Goal: Task Accomplishment & Management: Complete application form

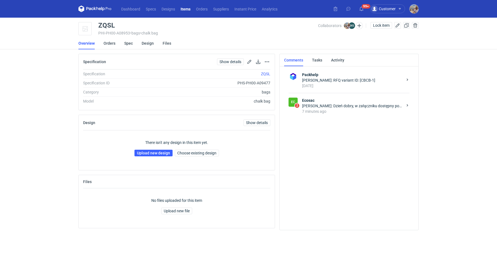
click at [338, 107] on div "Michał Sokołowski: Dzień dobry, w załączniku dostępny pożądany plik" at bounding box center [352, 106] width 101 height 6
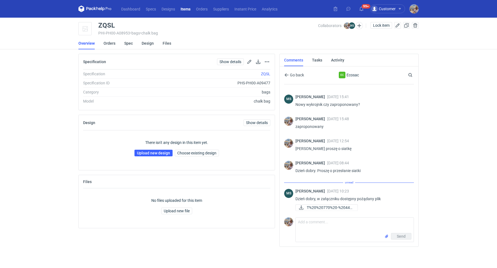
scroll to position [11, 0]
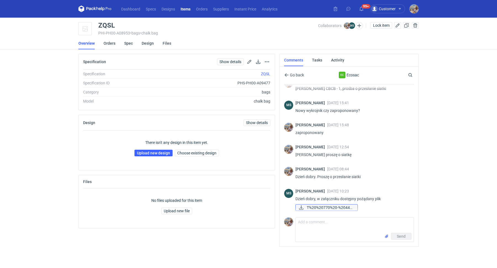
click at [339, 208] on span "T%20%20770%20-%20440..." at bounding box center [329, 208] width 46 height 6
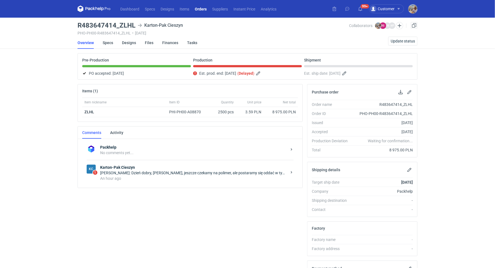
click at [202, 170] on div "Rafał Stani: Dzień dobry, Panie Michale, jeszcze czekamy na polimer, ale postar…" at bounding box center [193, 173] width 187 height 6
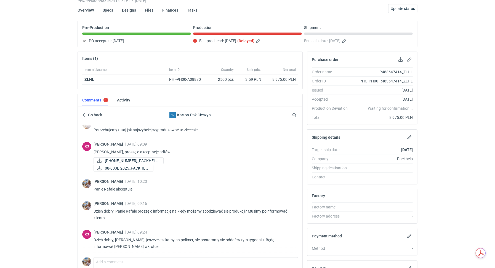
scroll to position [90, 0]
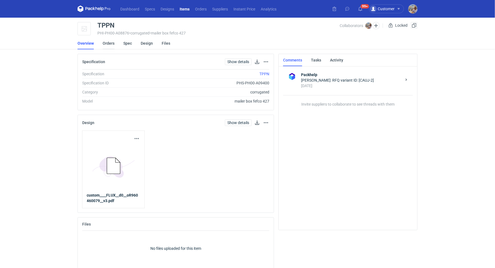
click at [109, 46] on link "Orders" at bounding box center [109, 43] width 12 height 12
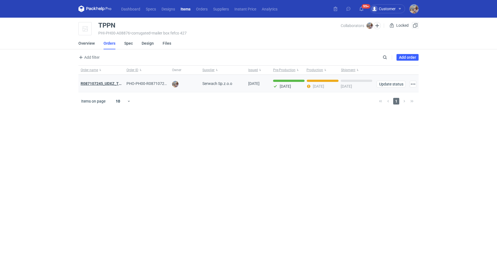
click at [110, 81] on strong "R087107245_UDXZ_TPPN" at bounding box center [104, 83] width 46 height 4
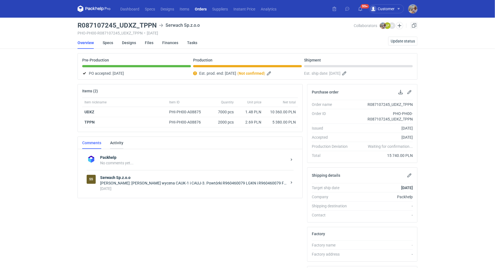
click at [115, 142] on link "Activity" at bounding box center [116, 143] width 13 height 12
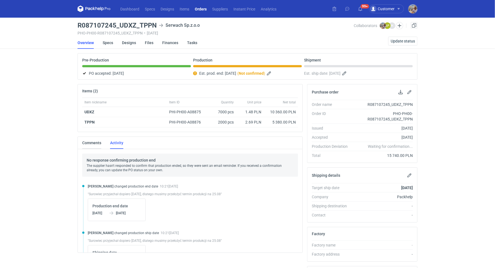
click at [97, 141] on link "Comments" at bounding box center [91, 143] width 19 height 12
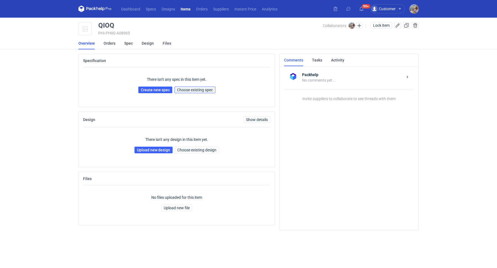
click at [203, 91] on span "Choose existing spec" at bounding box center [195, 90] width 36 height 4
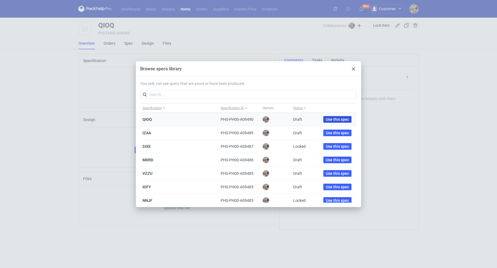
click at [328, 118] on span "Use this spec" at bounding box center [336, 120] width 23 height 4
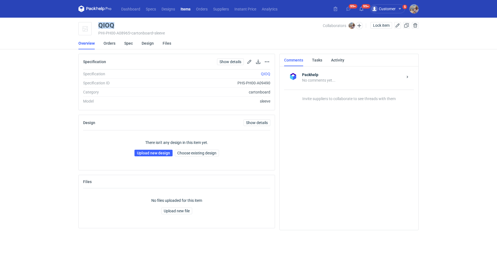
drag, startPoint x: 116, startPoint y: 25, endPoint x: 99, endPoint y: 24, distance: 17.4
click at [99, 24] on div "QIOQ" at bounding box center [210, 25] width 224 height 7
copy div "QIOQ"
click at [151, 153] on link "Upload new design" at bounding box center [153, 153] width 38 height 7
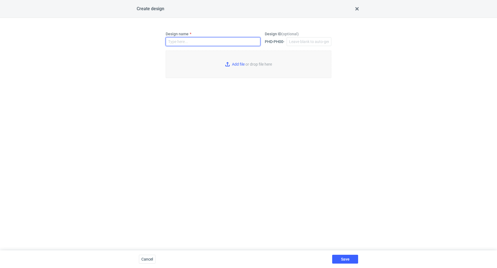
click at [179, 41] on input "Design name" at bounding box center [213, 41] width 95 height 9
paste input "QIOQ"
type input "QIOQ"
click at [254, 66] on input "Add file or drop file here" at bounding box center [249, 64] width 166 height 28
type input "C:\fakepath\custom__QIOQ__d0__oR671362240__outside.pdf"
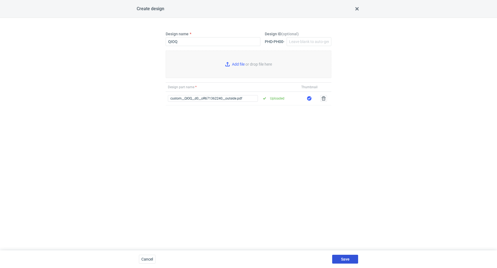
click at [352, 259] on button "Save" at bounding box center [345, 259] width 26 height 9
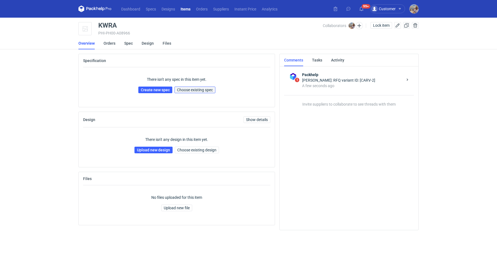
click at [192, 88] on span "Choose existing spec" at bounding box center [195, 90] width 36 height 4
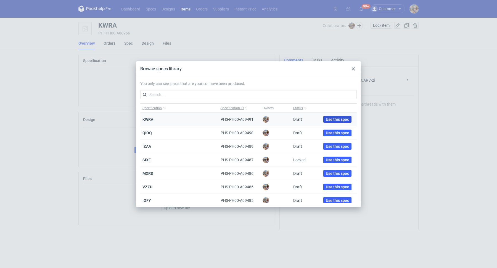
click at [327, 118] on span "Use this spec" at bounding box center [336, 120] width 23 height 4
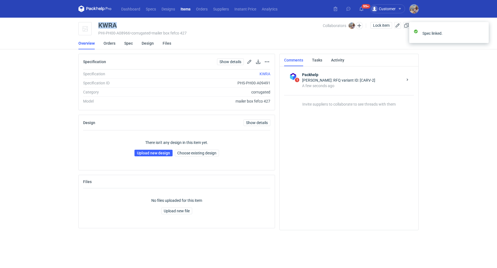
drag, startPoint x: 120, startPoint y: 27, endPoint x: 98, endPoint y: 23, distance: 22.1
click at [98, 23] on div "KWRA" at bounding box center [210, 25] width 224 height 7
copy div "KWRA"
click at [151, 151] on link "Upload new design" at bounding box center [153, 153] width 38 height 7
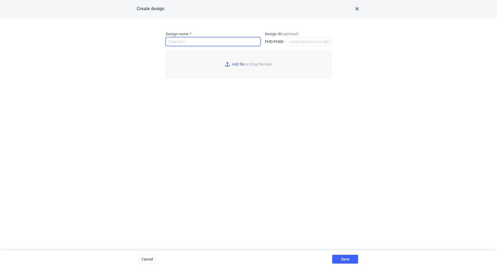
click at [184, 42] on input "Design name" at bounding box center [213, 41] width 95 height 9
paste input "KWRA"
type input "KWRA"
click at [244, 66] on input "Add file or drop file here" at bounding box center [249, 64] width 166 height 28
type input "C:\fakepath\kpc__custom____KWRA__d0__oR671362240.pdf"
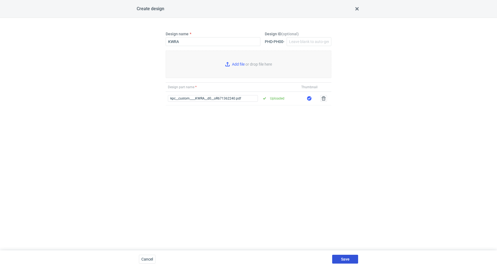
click at [348, 257] on button "Save" at bounding box center [345, 259] width 26 height 9
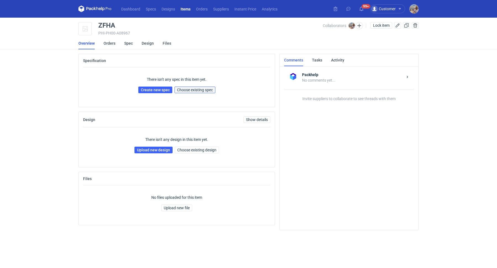
click at [194, 91] on span "Choose existing spec" at bounding box center [195, 90] width 36 height 4
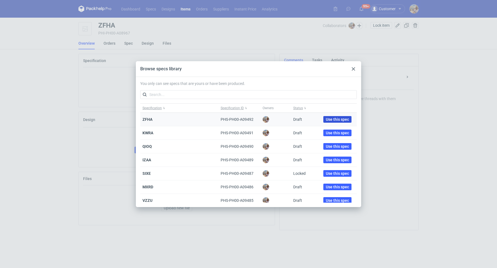
click at [335, 118] on span "Use this spec" at bounding box center [336, 120] width 23 height 4
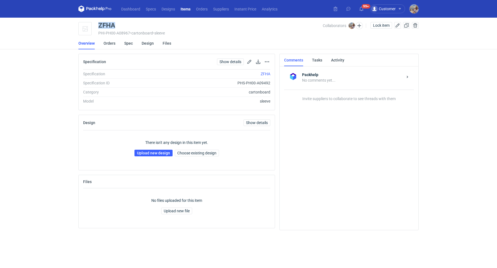
drag, startPoint x: 117, startPoint y: 23, endPoint x: 98, endPoint y: 24, distance: 18.5
click at [98, 24] on div "ZFHA" at bounding box center [210, 25] width 224 height 7
copy div "ZFHA"
click at [150, 151] on link "Upload new design" at bounding box center [153, 153] width 38 height 7
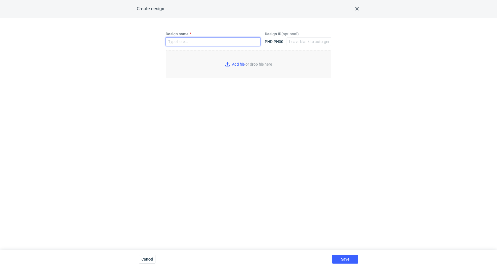
click at [183, 41] on input "Design name" at bounding box center [213, 41] width 95 height 9
paste input "ZFHA"
type input "ZFHA"
click at [234, 63] on input "Add file or drop file here" at bounding box center [249, 64] width 166 height 28
type input "C:\fakepath\custom__ZFHA__d0__oR671362240__outside__v2__B.pdf"
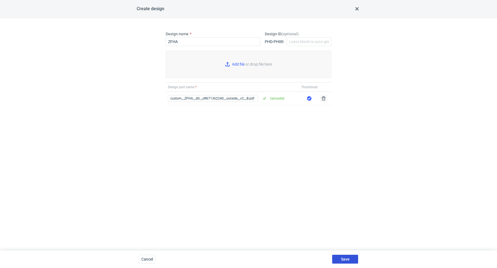
click at [349, 258] on button "Save" at bounding box center [345, 259] width 26 height 9
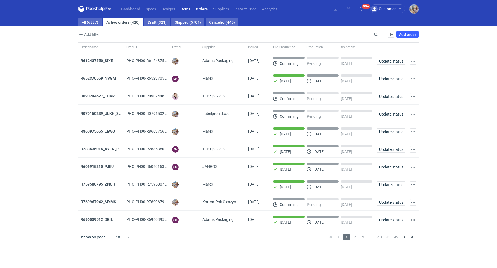
click at [189, 8] on link "Items" at bounding box center [185, 9] width 15 height 7
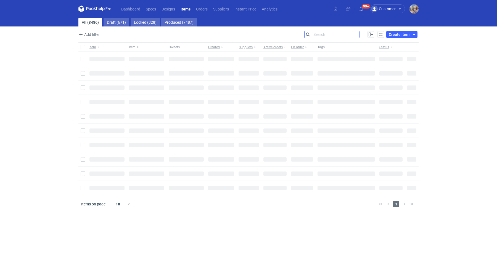
click at [357, 36] on input "Search" at bounding box center [331, 34] width 55 height 7
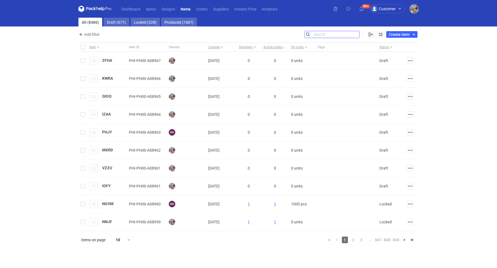
click at [342, 36] on input "Search" at bounding box center [331, 34] width 55 height 7
type input "PKHH"
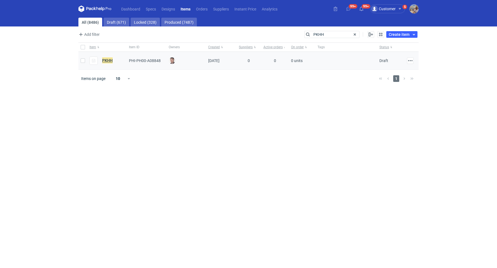
click at [106, 58] on em "PKHH" at bounding box center [107, 60] width 10 height 6
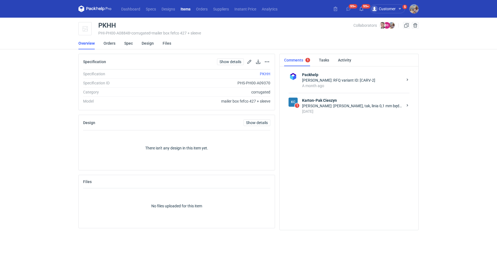
click at [354, 107] on div "[PERSON_NAME]: [PERSON_NAME], tak, linia 0,1 mm będzie jeszcze będzie OK dla CF…" at bounding box center [352, 106] width 101 height 6
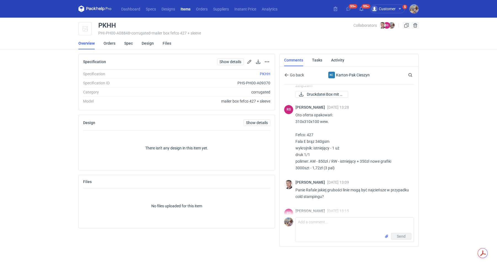
scroll to position [510, 0]
drag, startPoint x: 312, startPoint y: 166, endPoint x: 309, endPoint y: 177, distance: 11.6
click at [319, 166] on p "Oto oferta opakowań: 310x310x100 wew. Fefco: 427 Fala E brąz 340gsm wykrojnik: …" at bounding box center [352, 141] width 114 height 60
copy p "1,72"
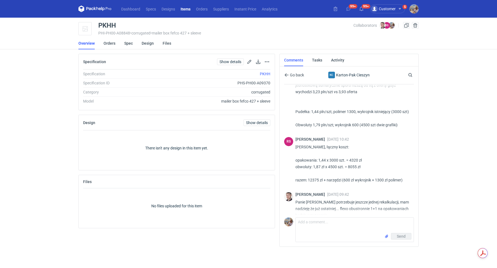
scroll to position [319, 0]
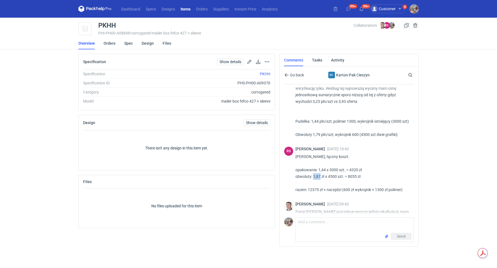
drag, startPoint x: 313, startPoint y: 176, endPoint x: 319, endPoint y: 176, distance: 5.8
click at [319, 176] on p "[PERSON_NAME], łączny koszt: opakowania: 1,44 x 3000 szt. = 4320 zł obwoluty: 1…" at bounding box center [352, 173] width 114 height 40
copy p "1,87"
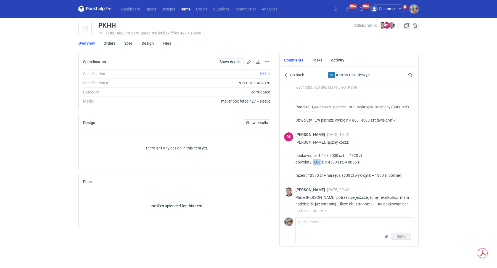
scroll to position [332, 0]
click at [324, 171] on p "[PERSON_NAME], łączny koszt: opakowania: 1,44 x 3000 szt. = 4320 zł obwoluty: 1…" at bounding box center [352, 160] width 114 height 40
drag, startPoint x: 313, startPoint y: 161, endPoint x: 319, endPoint y: 162, distance: 7.0
click at [319, 162] on p "[PERSON_NAME], łączny koszt: opakowania: 1,44 x 3000 szt. = 4320 zł obwoluty: 1…" at bounding box center [352, 160] width 114 height 40
copy p "1,87"
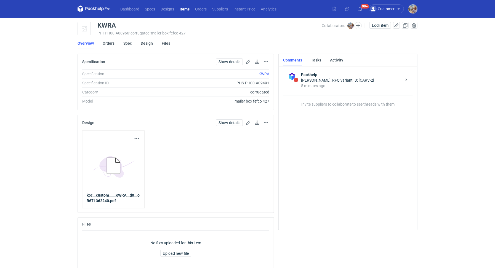
click at [110, 42] on link "Orders" at bounding box center [109, 43] width 12 height 12
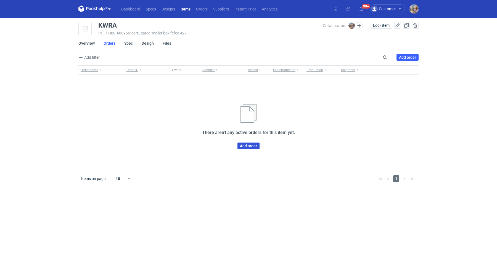
click at [252, 145] on link "Add order" at bounding box center [248, 146] width 22 height 7
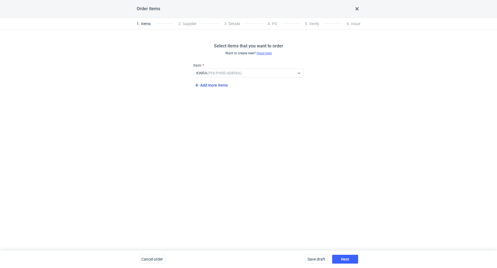
click at [208, 84] on span "Add more items" at bounding box center [210, 85] width 34 height 7
click at [211, 105] on span "Add more items" at bounding box center [210, 104] width 34 height 7
click at [214, 77] on div "Select..." at bounding box center [243, 73] width 101 height 8
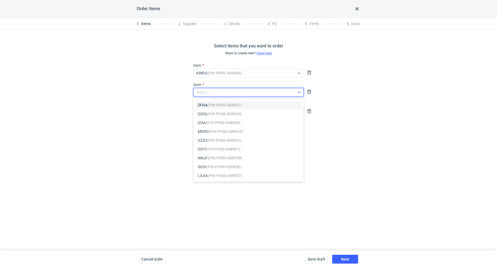
paste input "QIOQ"
type input "QIOQ"
click at [220, 103] on em "(PHI-PH00-A08965)" at bounding box center [224, 105] width 34 height 4
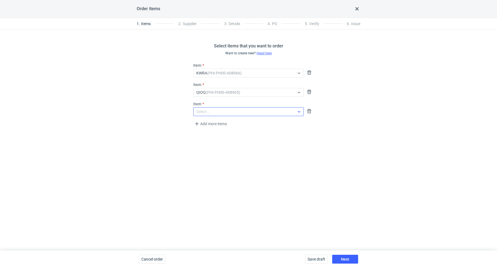
click at [204, 109] on div "Select..." at bounding box center [203, 112] width 14 height 6
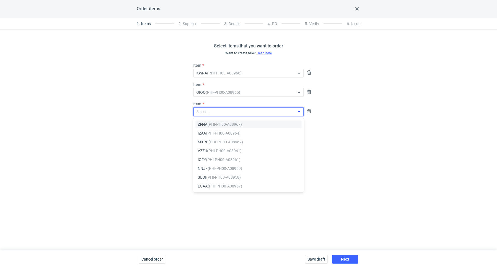
paste input "ZFHA"
type input "ZFHA"
click at [214, 124] on em "(PHI-PH00-A08967)" at bounding box center [224, 124] width 34 height 4
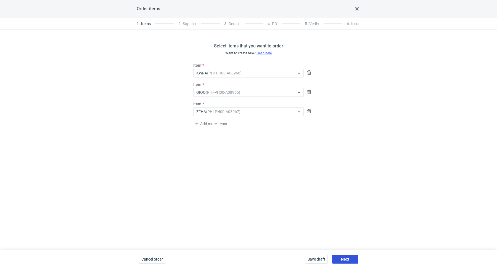
click at [343, 257] on span "Next" at bounding box center [345, 259] width 8 height 4
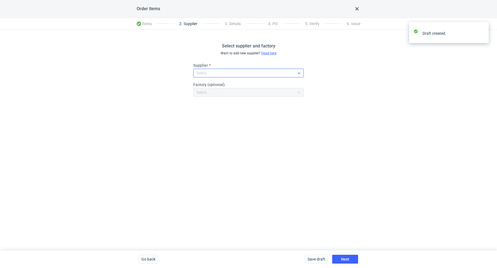
click at [230, 73] on div "Select..." at bounding box center [243, 73] width 101 height 8
type input "karton"
click at [219, 85] on span "Karton-Pak Cieszyn" at bounding box center [221, 86] width 34 height 6
click at [259, 154] on div "Select supplier and factory Want to add new supplier? Head here Supplier option…" at bounding box center [248, 140] width 497 height 221
click at [346, 258] on span "Next" at bounding box center [345, 259] width 8 height 4
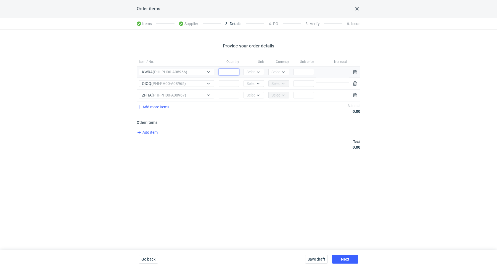
click at [227, 71] on input "Quantity" at bounding box center [228, 72] width 20 height 7
paste input "3000"
type input "3000"
click at [255, 67] on div "Unit Select..." at bounding box center [253, 71] width 25 height 11
click at [255, 71] on div at bounding box center [258, 72] width 7 height 4
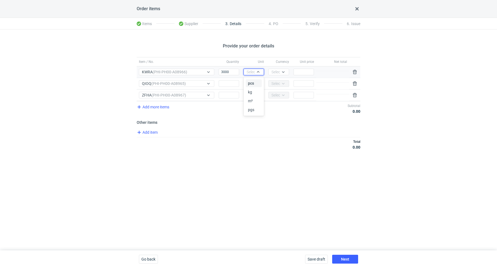
click at [256, 81] on div "pcs" at bounding box center [254, 84] width 12 height 6
click at [274, 73] on div "Select..." at bounding box center [278, 72] width 14 height 6
click at [277, 82] on span "PLN" at bounding box center [276, 84] width 7 height 6
drag, startPoint x: 223, startPoint y: 82, endPoint x: 226, endPoint y: 82, distance: 3.6
click at [223, 82] on input "Quantity" at bounding box center [228, 83] width 20 height 7
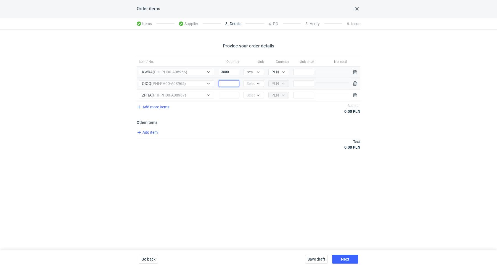
paste input "3000"
type input "3000"
click at [256, 82] on div at bounding box center [258, 83] width 7 height 4
click at [256, 93] on div "pcs" at bounding box center [254, 95] width 12 height 6
click at [226, 92] on input "Quantity" at bounding box center [228, 95] width 20 height 7
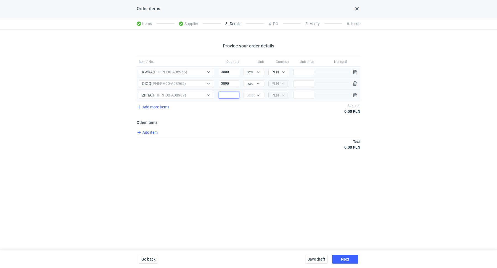
paste input "1500"
type input "1500"
click at [250, 95] on div "Select..." at bounding box center [253, 95] width 14 height 6
click at [251, 105] on span "pcs" at bounding box center [251, 106] width 6 height 6
click at [238, 113] on div "Add more items Subtotal 0.00 PLN" at bounding box center [248, 108] width 223 height 15
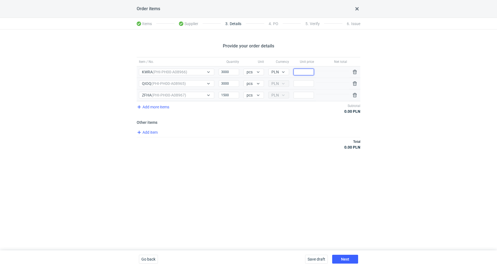
click at [303, 70] on input "Price" at bounding box center [303, 72] width 20 height 7
paste input "1.72"
type input "1.72"
click at [277, 161] on div "Provide your order details Item / No. Quantity Unit Currency Unit price Net tot…" at bounding box center [248, 140] width 497 height 221
click at [146, 132] on span "Add item" at bounding box center [147, 132] width 22 height 7
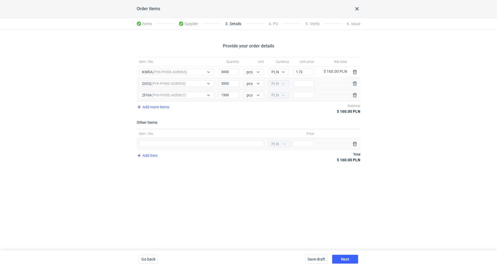
click at [181, 138] on div "Item / No." at bounding box center [201, 143] width 129 height 11
click at [178, 141] on input "Item / No." at bounding box center [201, 144] width 125 height 7
type input "Polimer KWRA"
click at [298, 143] on input "Price" at bounding box center [303, 144] width 22 height 7
type input "1200"
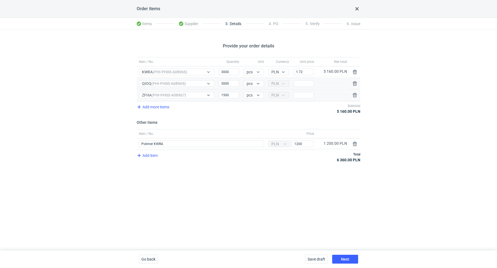
click at [269, 209] on div "Provide your order details Item / No. Quantity Unit Currency Unit price Net tot…" at bounding box center [248, 140] width 497 height 221
click at [303, 83] on input "Price" at bounding box center [303, 83] width 20 height 7
paste input "1.87"
type input "1.87"
click at [309, 96] on input "Price" at bounding box center [303, 95] width 20 height 7
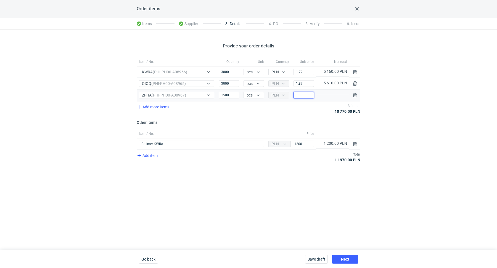
paste input "1.87"
type input "1.87"
click at [415, 93] on div "Provide your order details Item / No. Quantity Unit Currency Unit price Net tot…" at bounding box center [248, 140] width 497 height 221
click at [343, 257] on span "Next" at bounding box center [345, 259] width 8 height 4
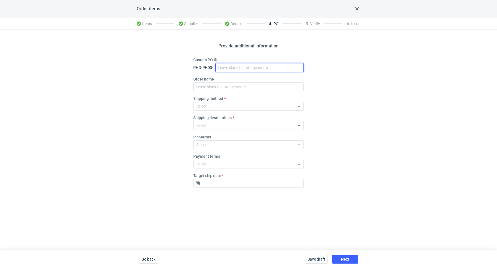
click at [230, 67] on input "Custom PO ID" at bounding box center [259, 67] width 88 height 9
paste input "R671362240"
paste input "KWRA"
paste input "QIOQ"
paste input "ZFHA"
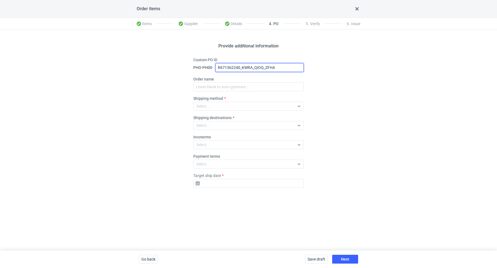
drag, startPoint x: 287, startPoint y: 67, endPoint x: 205, endPoint y: 66, distance: 81.9
click at [205, 66] on div "PHO-PH00- R671362240_KWRA_QIOQ_ZFHA" at bounding box center [248, 67] width 110 height 9
type input "R671362240_KWRA_QIOQ_ZFHA"
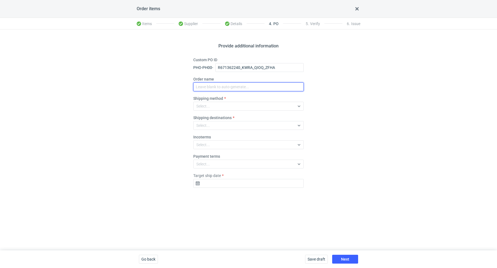
click at [213, 86] on input "Order name" at bounding box center [248, 86] width 110 height 9
paste input "R671362240_KWRA_QIOQ_ZFHA"
type input "R671362240_KWRA_QIOQ_ZFHA"
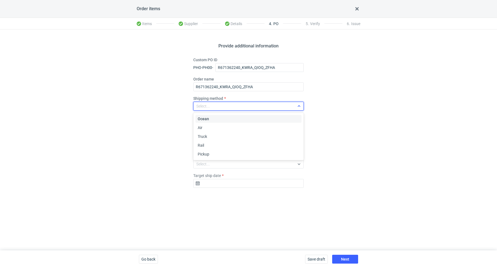
click at [215, 105] on div "Select..." at bounding box center [243, 106] width 101 height 8
click at [224, 152] on div "Pickup" at bounding box center [248, 154] width 102 height 6
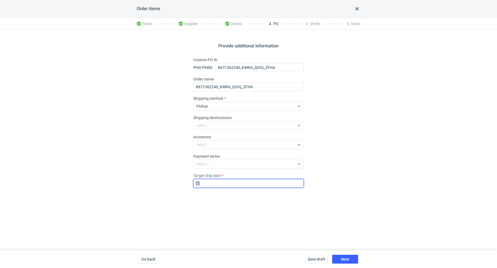
click at [213, 180] on input "Target ship date" at bounding box center [248, 183] width 110 height 9
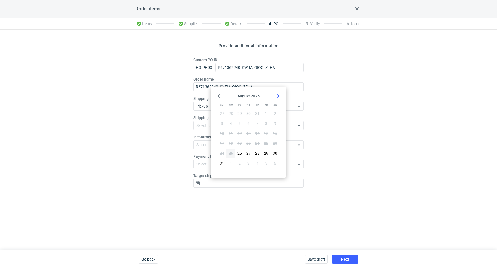
click at [275, 95] on icon "Go forward 1 month" at bounding box center [277, 96] width 4 height 4
click at [232, 130] on button "15" at bounding box center [230, 133] width 9 height 9
type input "2025-09-15"
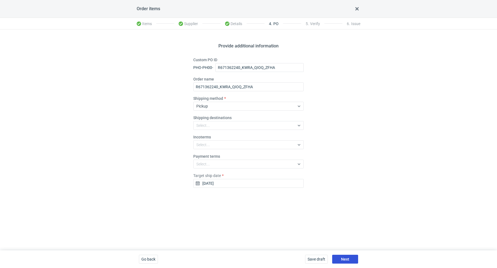
click at [349, 255] on button "Next" at bounding box center [345, 259] width 26 height 9
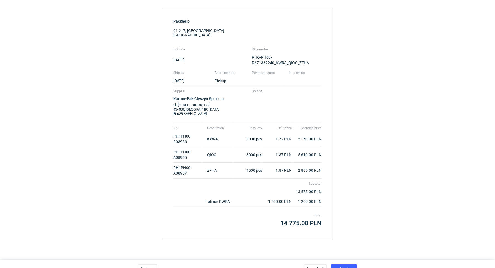
scroll to position [58, 0]
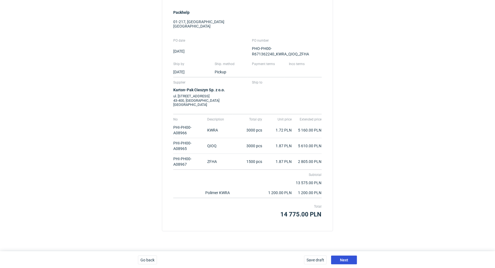
click at [340, 256] on button "Next" at bounding box center [344, 260] width 26 height 9
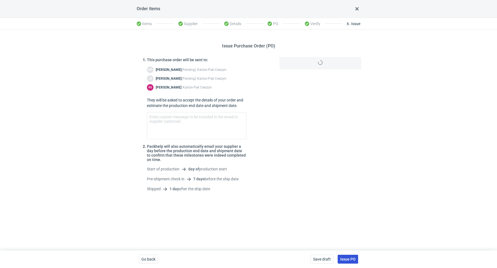
click at [346, 258] on span "Issue PO" at bounding box center [347, 259] width 15 height 4
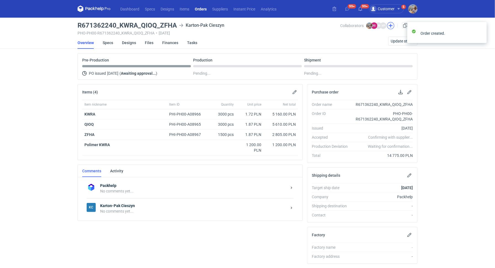
click at [392, 27] on button "button" at bounding box center [390, 25] width 7 height 7
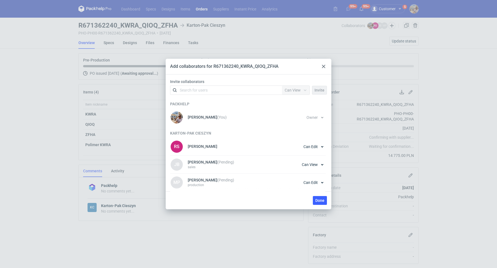
click at [208, 90] on div "Search for users" at bounding box center [225, 90] width 96 height 8
type input "maciej"
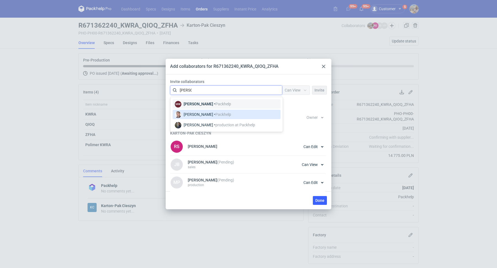
click at [202, 112] on div "Maciej Sikora • Packhelp" at bounding box center [206, 115] width 47 height 6
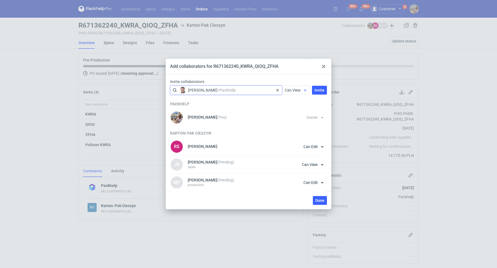
click at [295, 90] on span "Can View" at bounding box center [292, 90] width 16 height 4
click at [294, 119] on span "Owner" at bounding box center [292, 121] width 11 height 6
click at [319, 94] on button "Invite" at bounding box center [319, 90] width 15 height 9
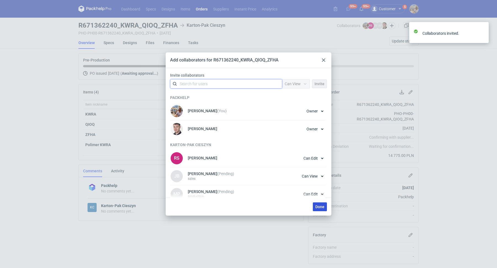
click at [324, 206] on button "Done" at bounding box center [320, 206] width 14 height 9
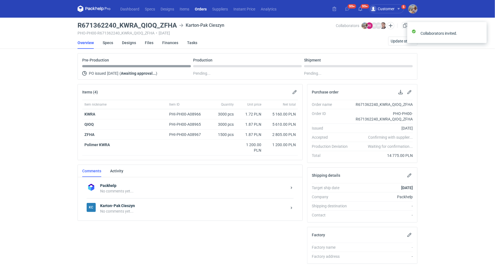
click at [137, 209] on div "No comments yet..." at bounding box center [193, 212] width 187 height 6
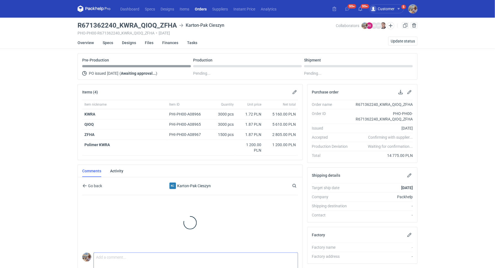
click at [158, 253] on textarea "Comment message" at bounding box center [196, 260] width 204 height 15
type textarea "D"
paste textarea "PKHH"
click at [96, 262] on textarea "Panie Rafale zamówienie które omawialiście z Maciejem pod sygnaturą PKHH" at bounding box center [196, 260] width 204 height 15
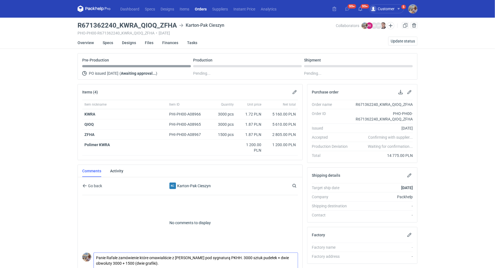
type textarea "Panie Rafale zamówienie które omawialiście z Maciejem pod sygnaturą PKHH. 3000 …"
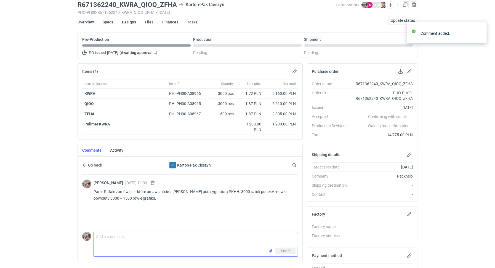
scroll to position [52, 0]
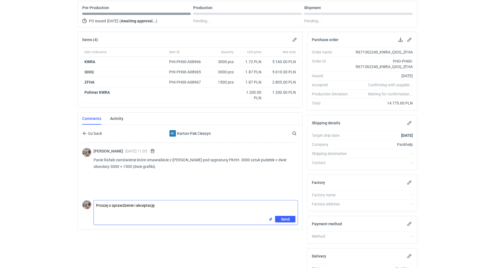
type textarea "Proszę o sprawdzenie i akceptację"
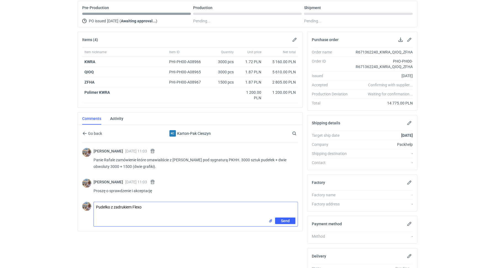
type textarea "Pudełko z zadrukiem Flexo"
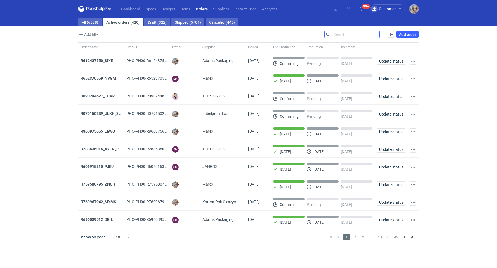
click at [375, 36] on input "Search" at bounding box center [351, 34] width 55 height 7
click at [194, 10] on link "Orders" at bounding box center [201, 9] width 17 height 7
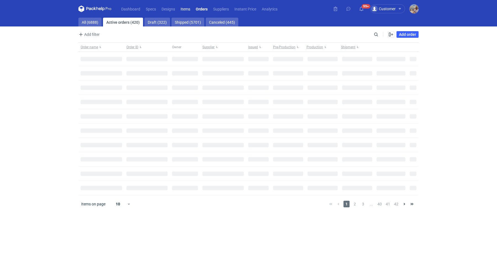
click at [187, 9] on link "Items" at bounding box center [185, 9] width 15 height 7
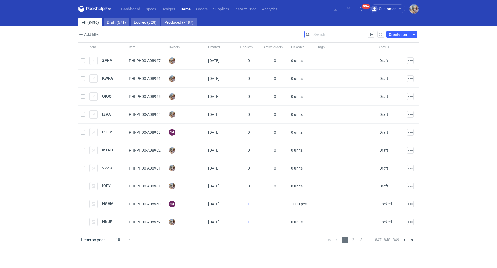
drag, startPoint x: 358, startPoint y: 35, endPoint x: 347, endPoint y: 35, distance: 11.3
click at [358, 35] on input "Search" at bounding box center [331, 34] width 55 height 7
click at [339, 34] on input "Search" at bounding box center [331, 34] width 55 height 7
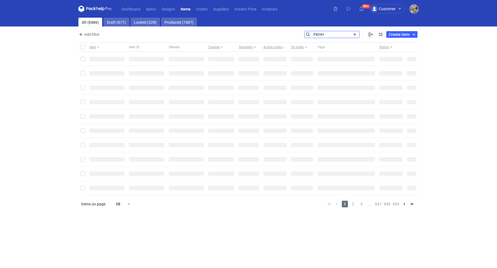
type input "PKHH"
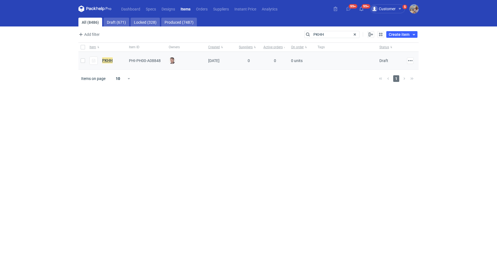
click at [102, 58] on em "PKHH" at bounding box center [107, 60] width 10 height 6
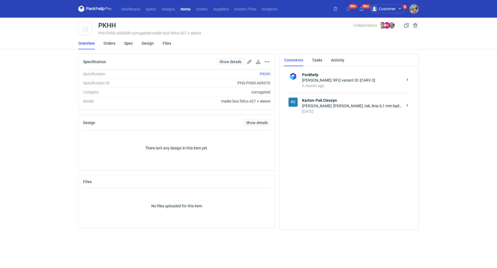
click at [324, 106] on div "[PERSON_NAME]: [PERSON_NAME], tak, linia 0,1 mm będzie jeszcze będzie OK dla CF…" at bounding box center [352, 106] width 101 height 6
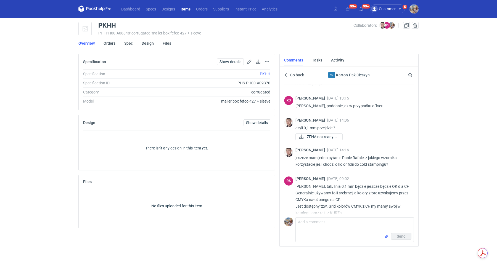
scroll to position [628, 0]
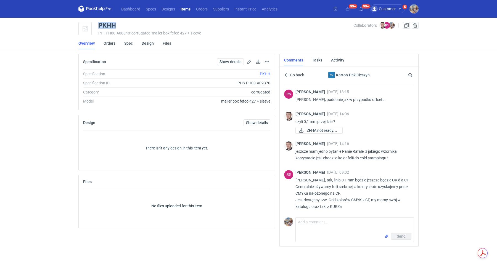
drag, startPoint x: 94, startPoint y: 25, endPoint x: 119, endPoint y: 26, distance: 24.8
click at [118, 25] on div "PKHH PHI-PH00-A08848 • corrugated • mailer box fefco 427 + sleeve Collaborators…" at bounding box center [248, 29] width 340 height 14
copy div "PKHH"
